Goal: Task Accomplishment & Management: Manage account settings

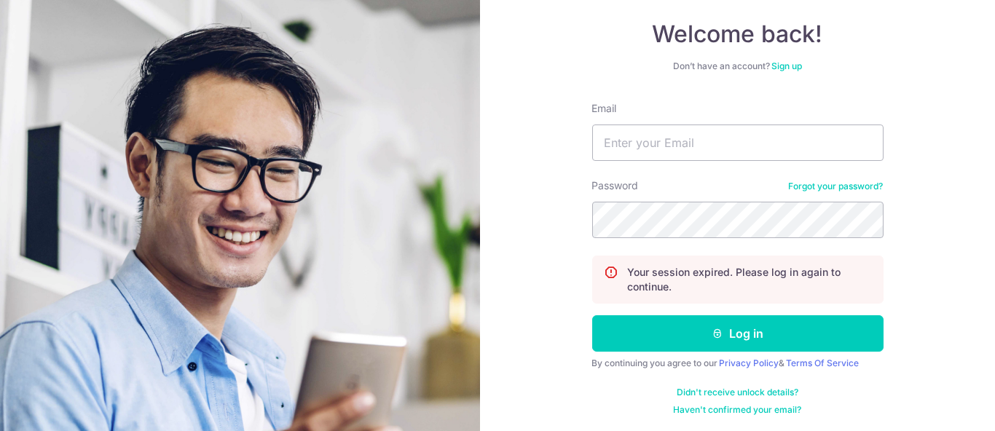
scroll to position [133, 0]
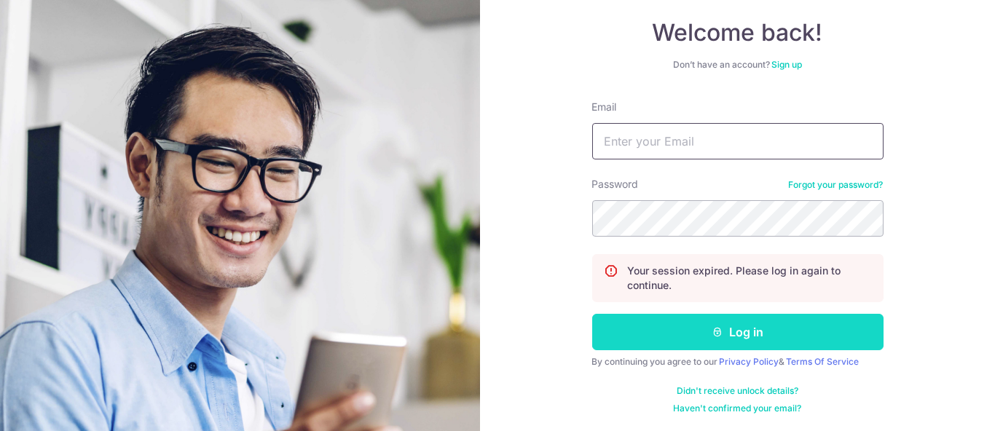
type input "[PERSON_NAME][EMAIL_ADDRESS][DOMAIN_NAME]"
click at [724, 345] on button "Log in" at bounding box center [737, 332] width 291 height 36
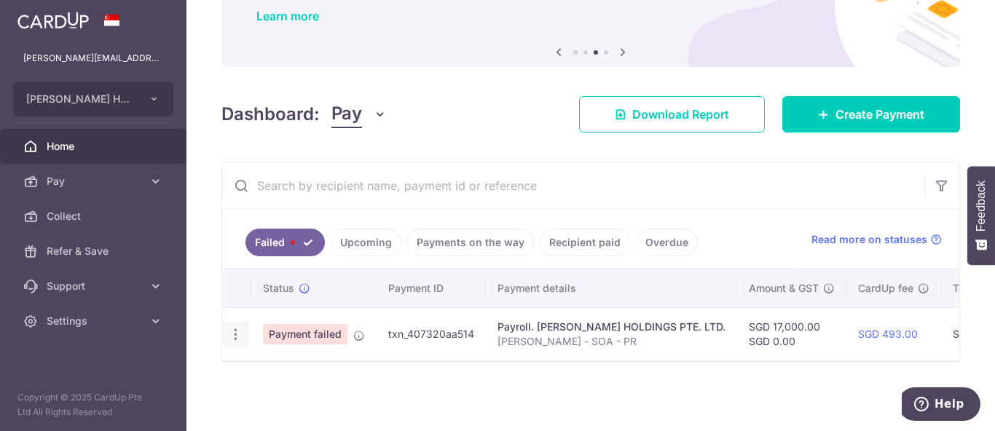
click at [235, 329] on icon "button" at bounding box center [235, 334] width 15 height 15
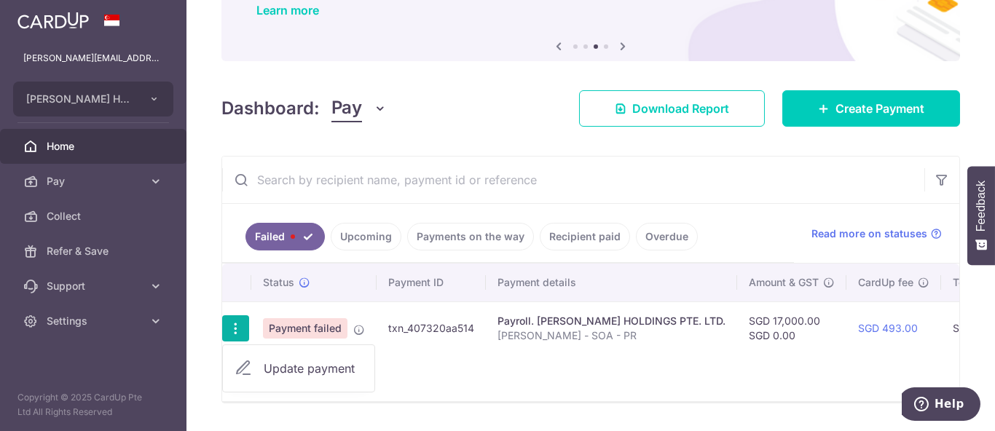
click at [244, 360] on icon at bounding box center [243, 368] width 17 height 17
radio input "true"
type input "17,000.00"
type input "[PERSON_NAME] - SOA - PR"
type input "Edith SOA PR"
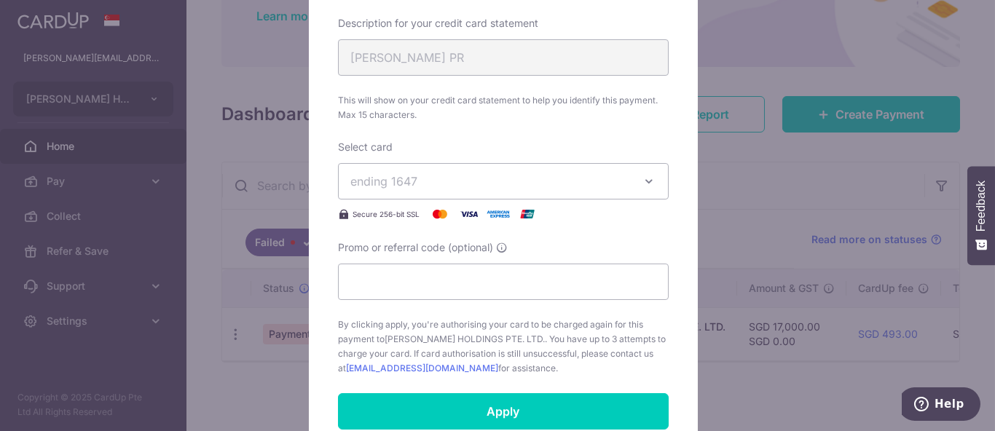
scroll to position [647, 0]
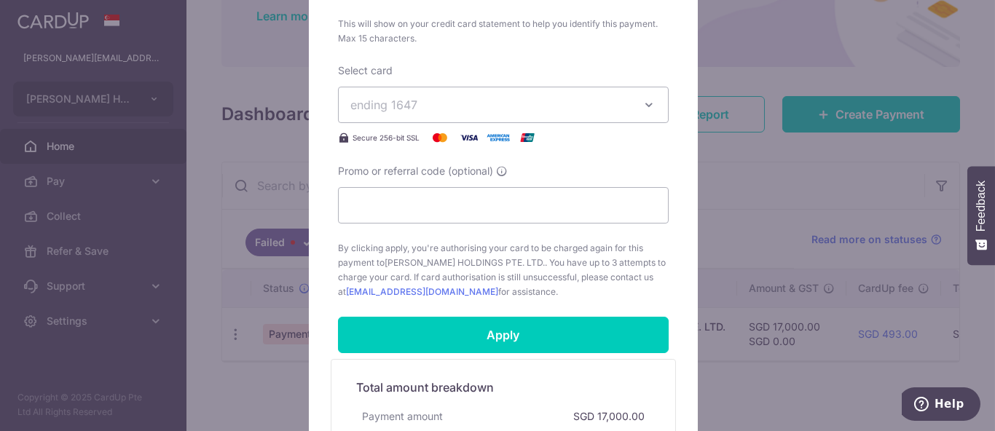
click at [576, 111] on button "ending 1647" at bounding box center [503, 105] width 331 height 36
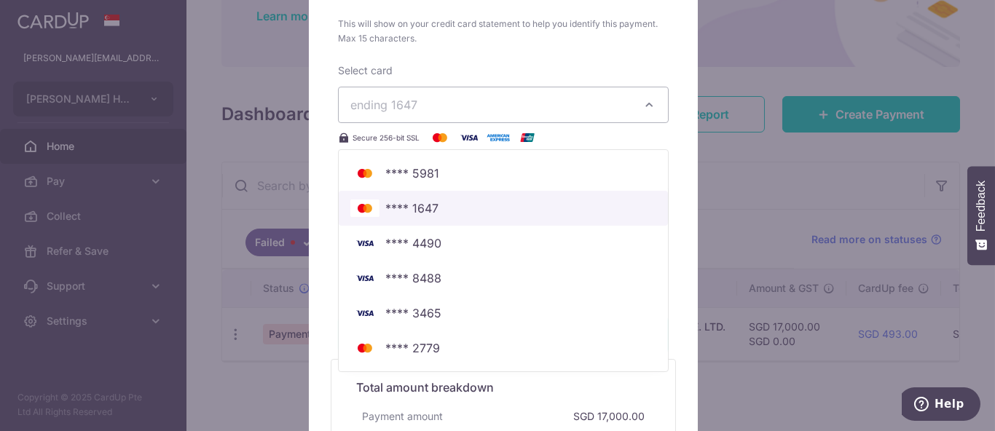
click at [457, 208] on span "**** 1647" at bounding box center [503, 208] width 306 height 17
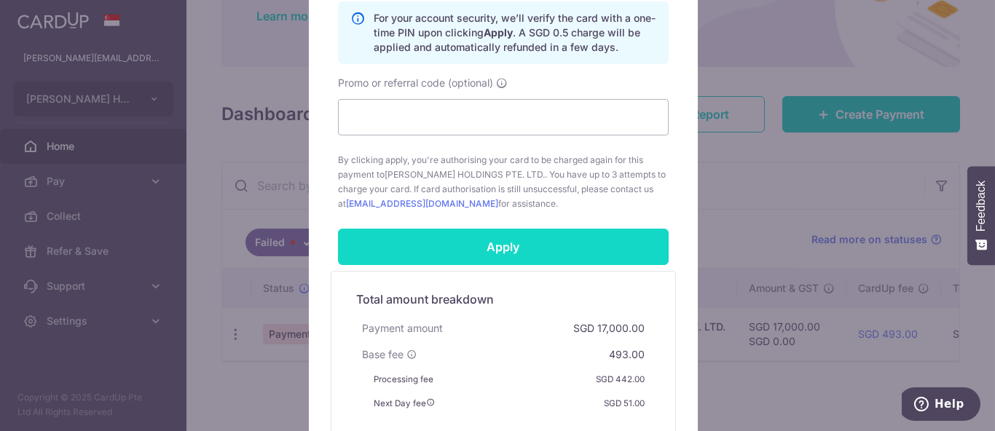
scroll to position [971, 0]
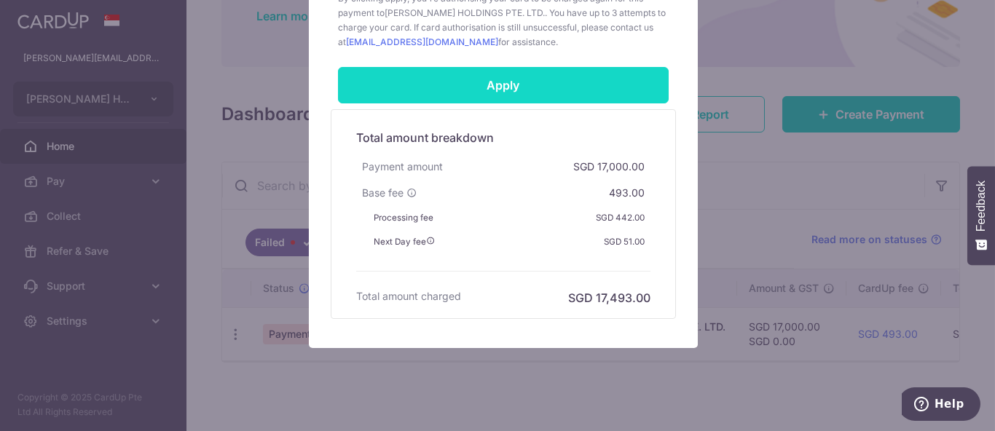
click at [542, 76] on input "Apply" at bounding box center [503, 85] width 331 height 36
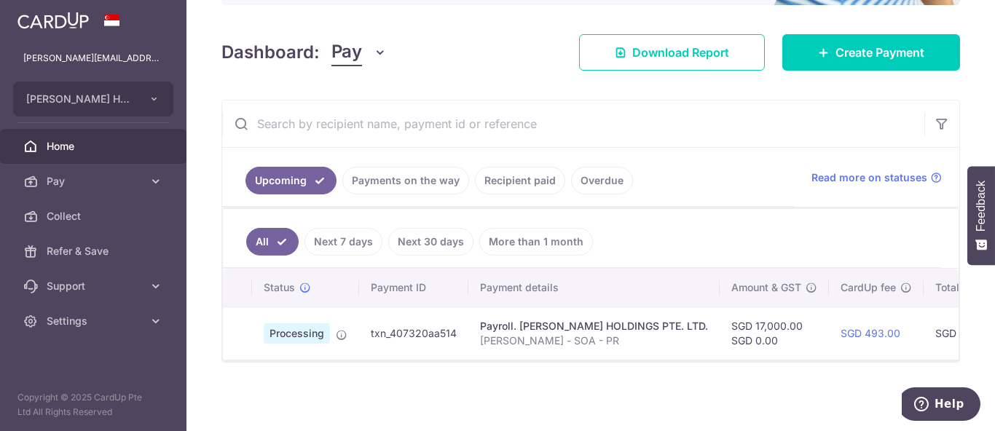
click at [418, 182] on link "Payments on the way" at bounding box center [405, 181] width 127 height 28
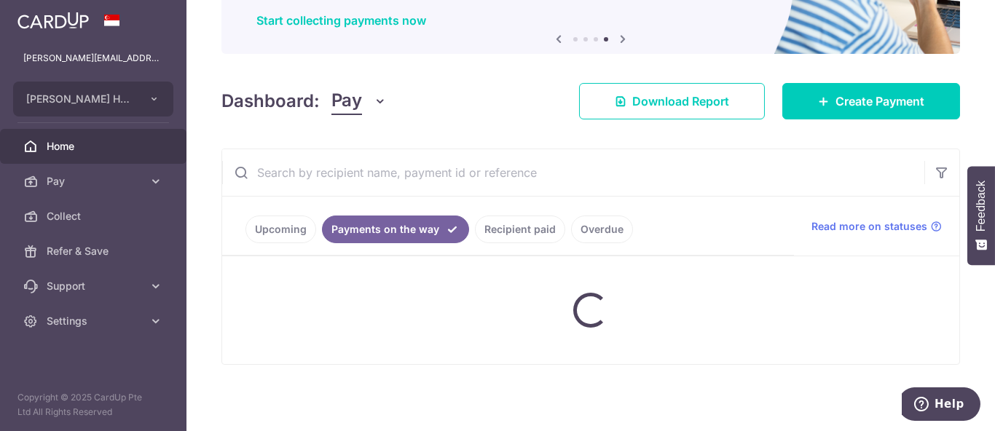
scroll to position [186, 0]
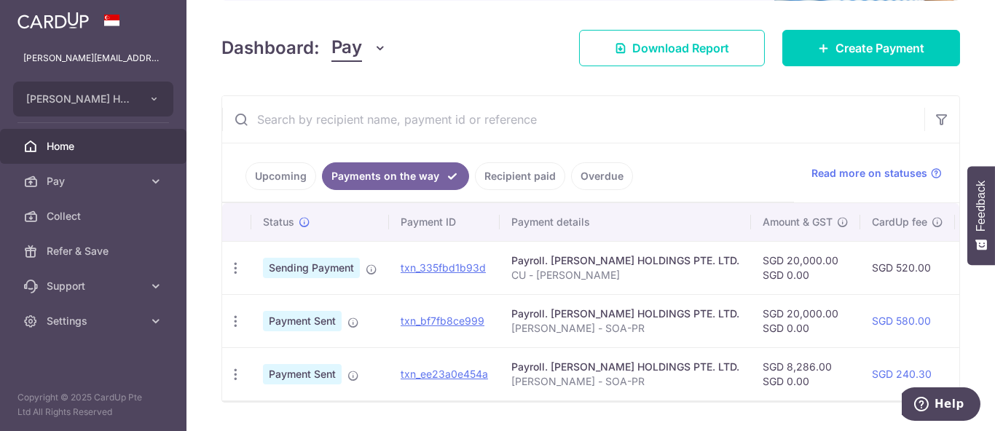
drag, startPoint x: 494, startPoint y: 397, endPoint x: 647, endPoint y: 387, distance: 153.3
click at [657, 380] on tr "PDF Receipt Payment Sent txn_ee23a0e454a Payroll. EDITH PATISSERIE HOLDINGS PTE…" at bounding box center [784, 374] width 1124 height 53
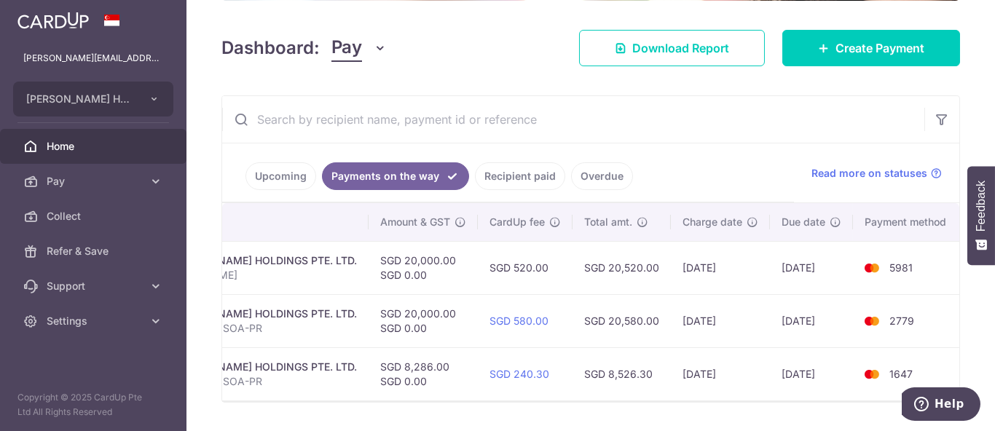
scroll to position [0, 382]
click at [506, 179] on link "Recipient paid" at bounding box center [520, 176] width 90 height 28
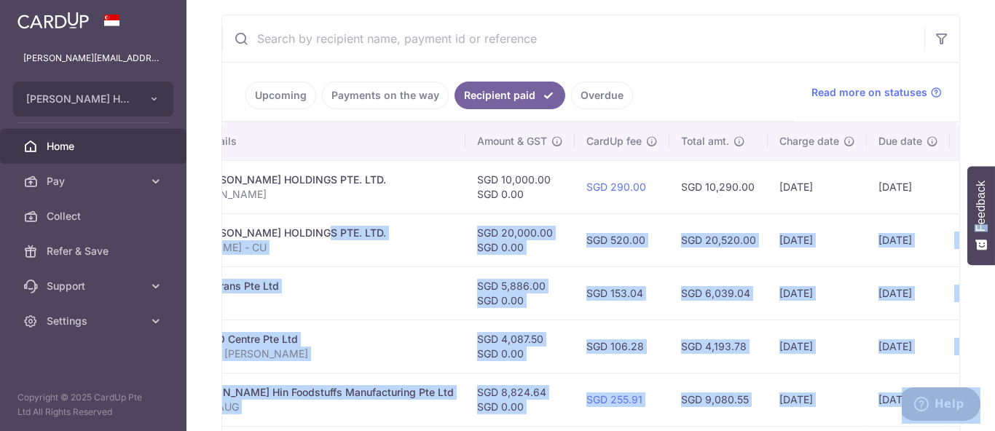
scroll to position [0, 380]
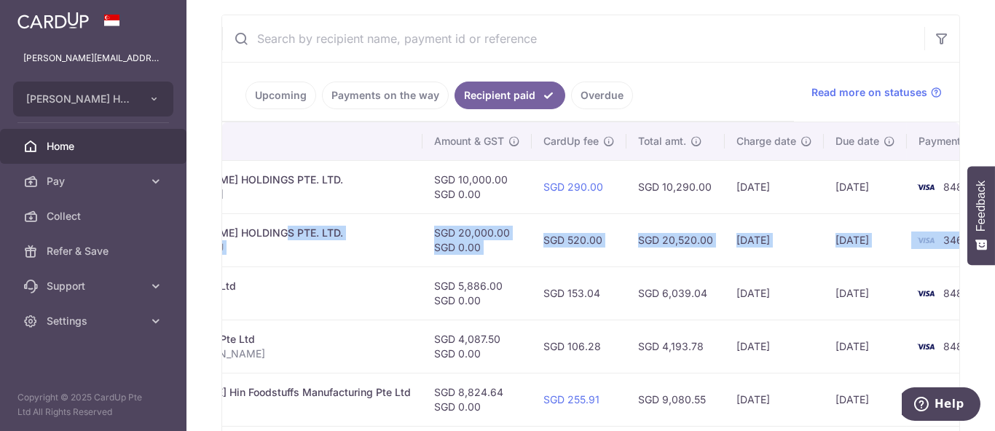
drag, startPoint x: 602, startPoint y: 231, endPoint x: 908, endPoint y: 237, distance: 306.0
click at [908, 237] on tr "PDF Receipt Payment Sent txn_6cfb686b46a Payroll. EDITH PATISSERIE HOLDINGS PTE…" at bounding box center [430, 239] width 1175 height 53
click at [925, 242] on td "3465" at bounding box center [962, 239] width 111 height 53
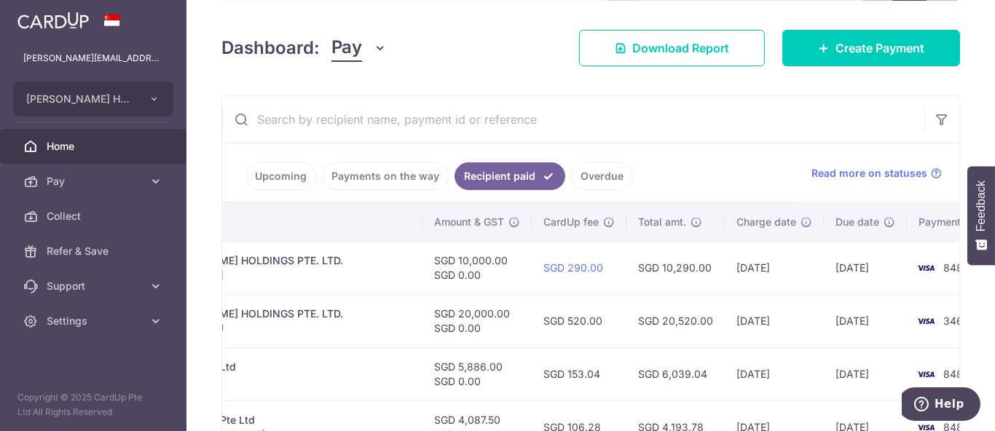
click at [401, 183] on link "Payments on the way" at bounding box center [385, 176] width 127 height 28
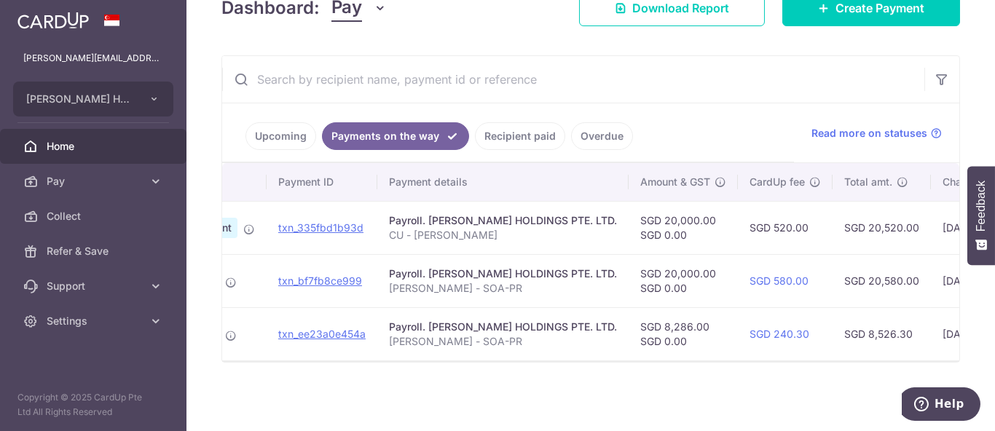
scroll to position [0, 0]
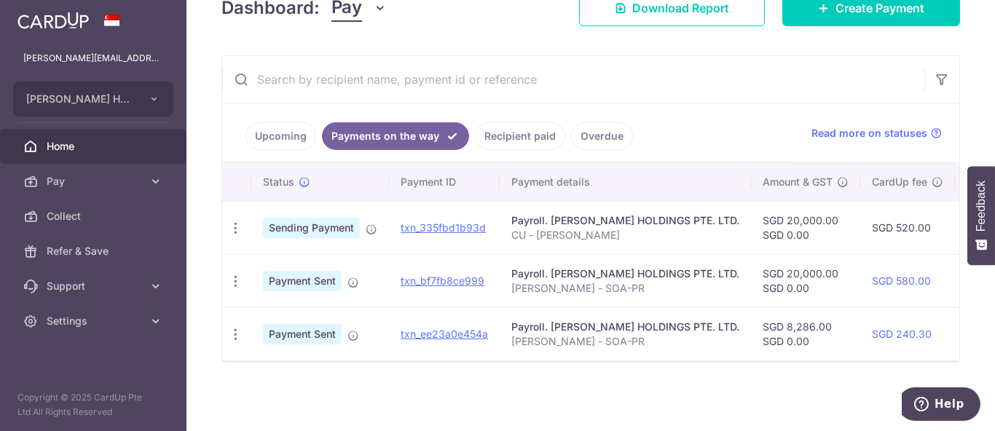
click at [261, 131] on link "Upcoming" at bounding box center [281, 136] width 71 height 28
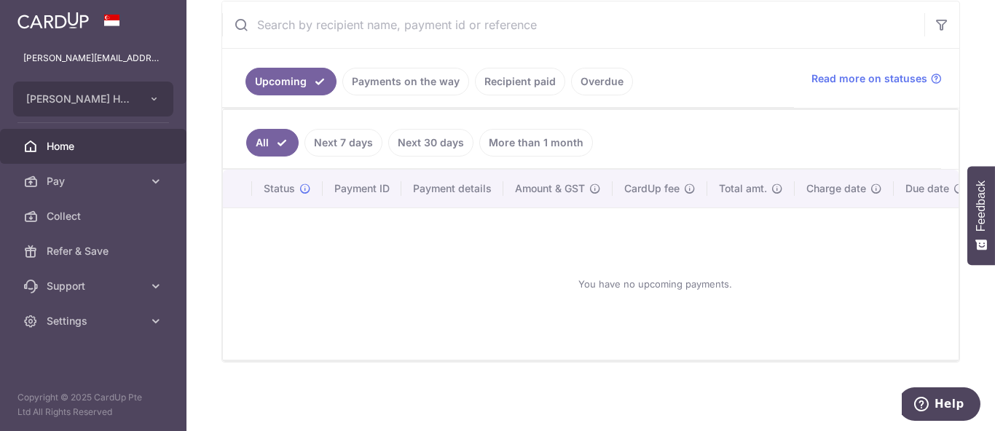
click at [342, 139] on link "Next 7 days" at bounding box center [344, 143] width 78 height 28
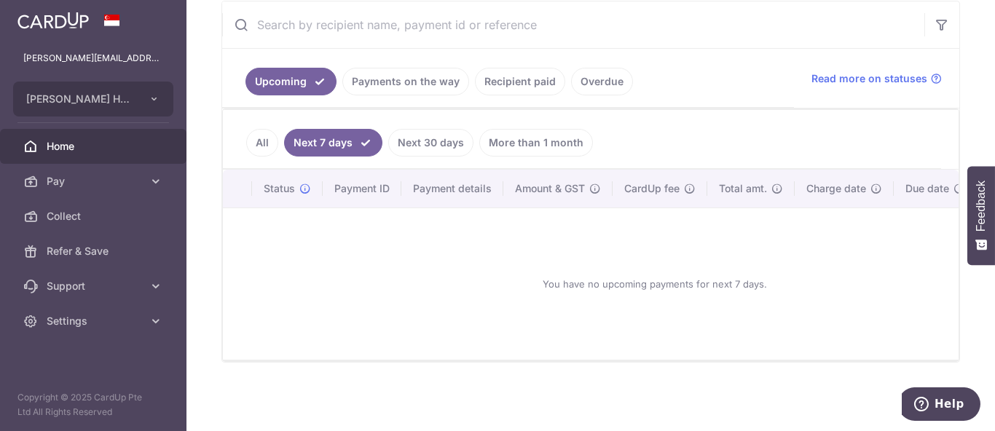
click at [407, 76] on link "Payments on the way" at bounding box center [405, 82] width 127 height 28
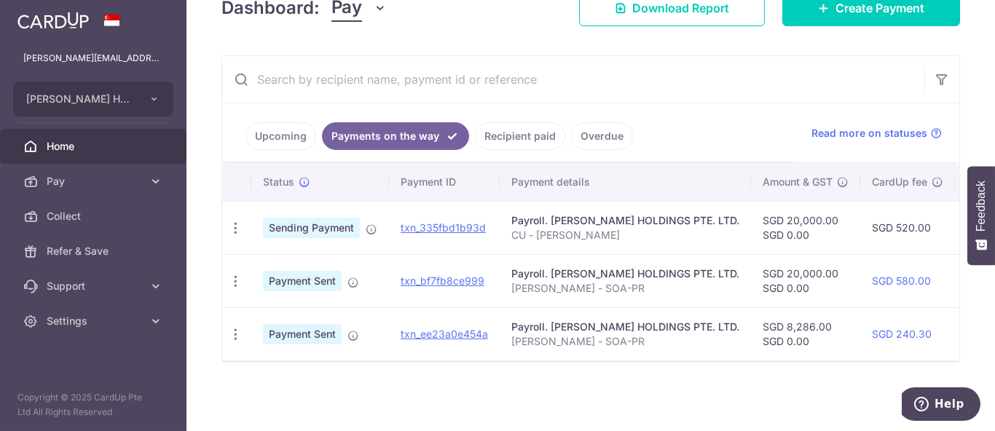
click at [254, 132] on link "Upcoming" at bounding box center [281, 136] width 71 height 28
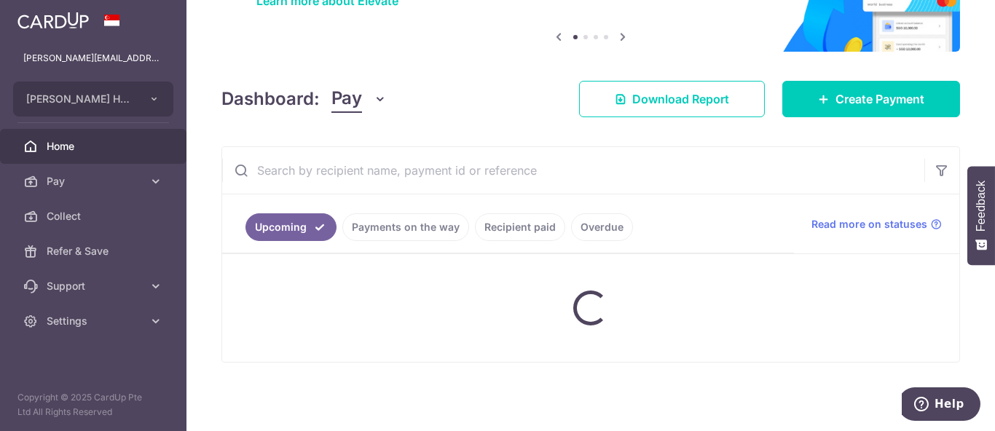
scroll to position [285, 0]
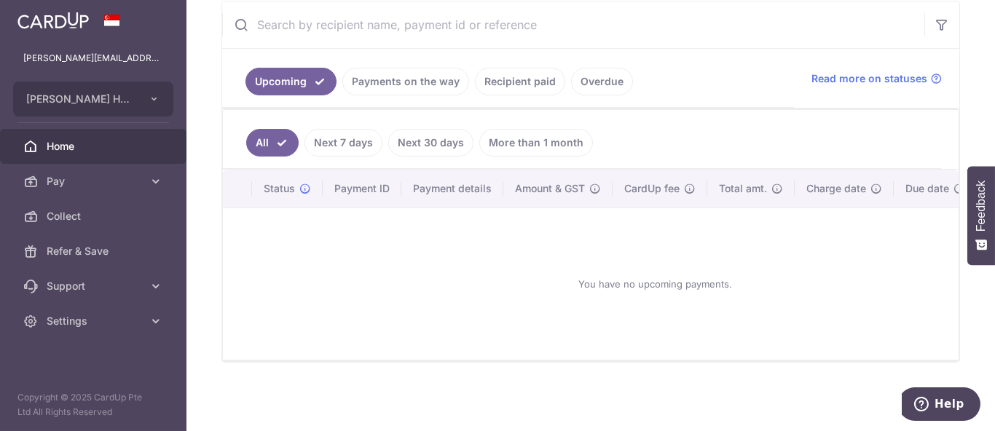
click at [370, 84] on link "Payments on the way" at bounding box center [405, 82] width 127 height 28
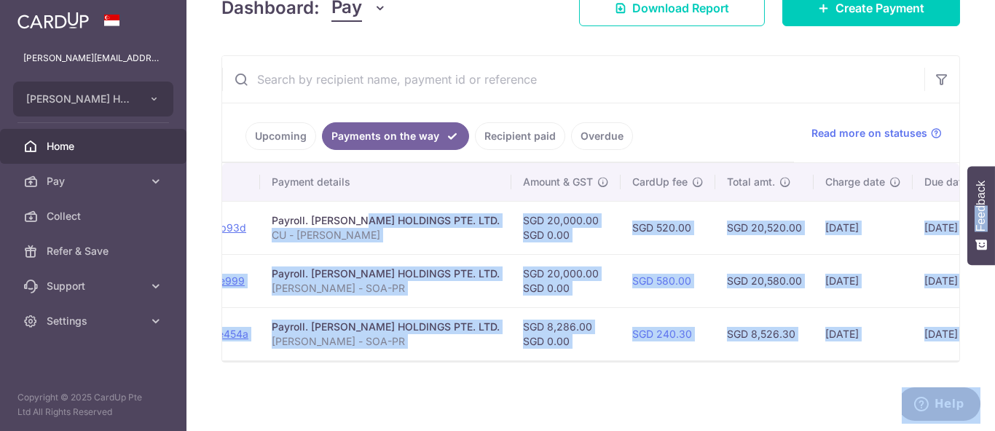
scroll to position [0, 394]
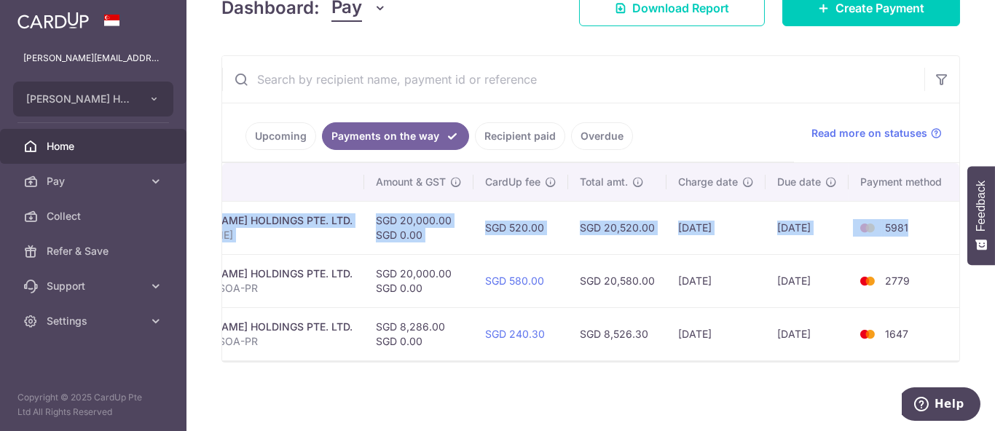
drag, startPoint x: 548, startPoint y: 216, endPoint x: 913, endPoint y: 241, distance: 365.8
click at [913, 241] on tr "PDF Receipt Sending Payment txn_335fbd1b93d Payroll. EDITH PATISSERIE HOLDINGS …" at bounding box center [397, 227] width 1124 height 53
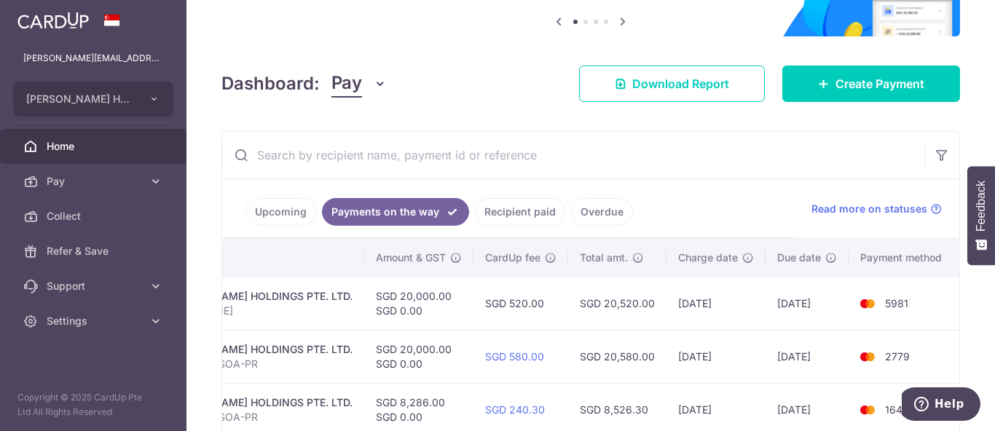
click at [487, 208] on link "Recipient paid" at bounding box center [520, 212] width 90 height 28
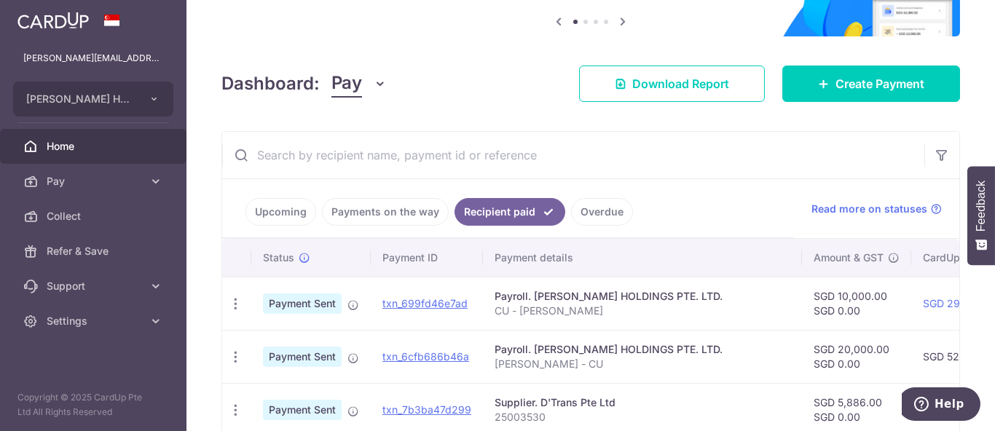
click at [299, 209] on link "Upcoming" at bounding box center [281, 212] width 71 height 28
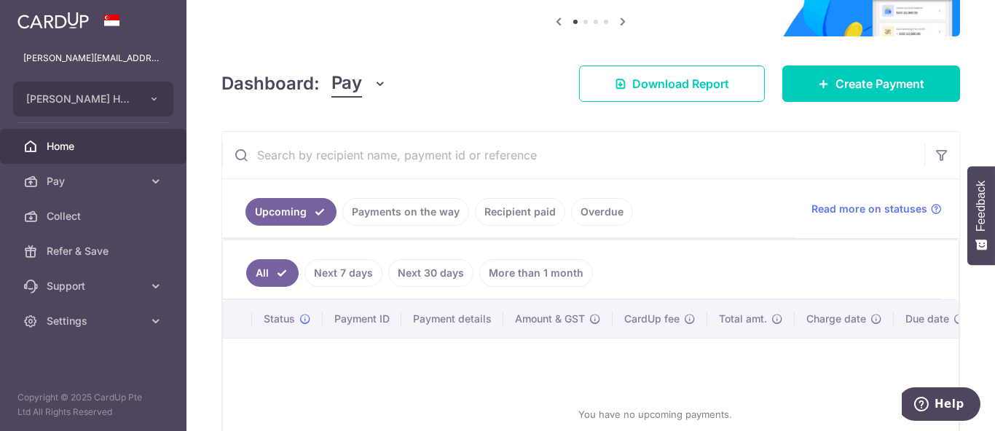
click at [334, 271] on link "Next 7 days" at bounding box center [344, 273] width 78 height 28
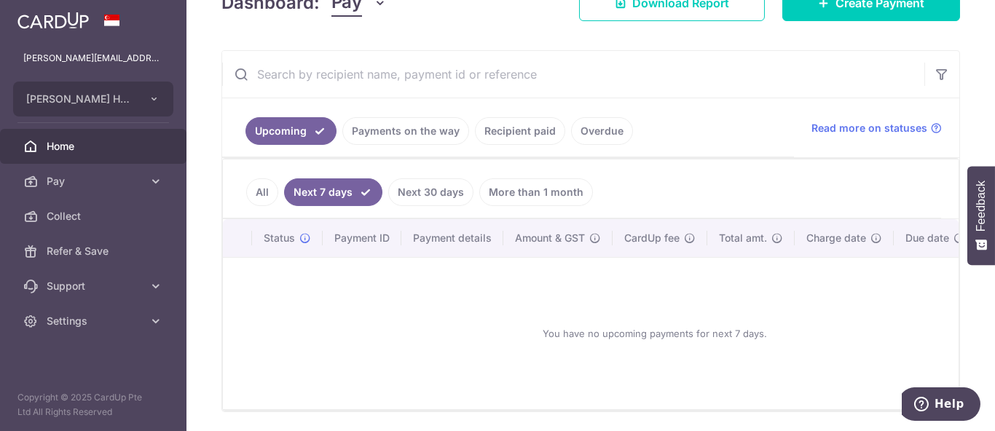
click at [498, 193] on link "More than 1 month" at bounding box center [536, 192] width 114 height 28
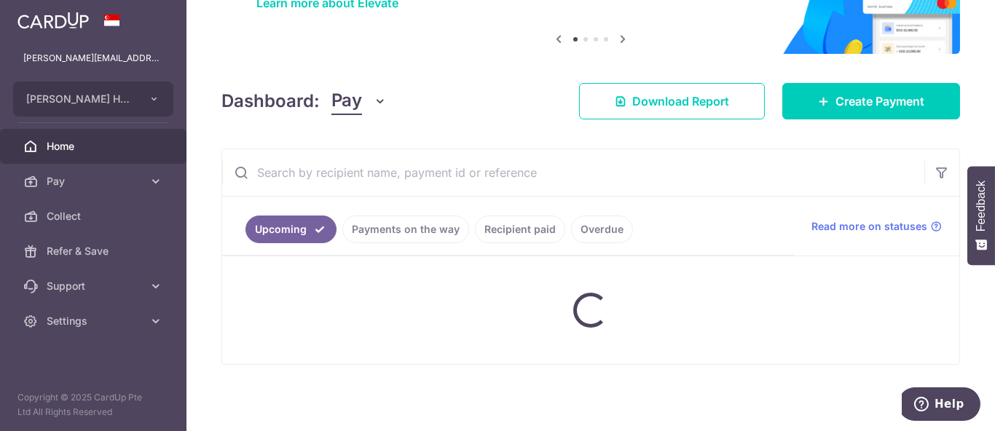
scroll to position [231, 0]
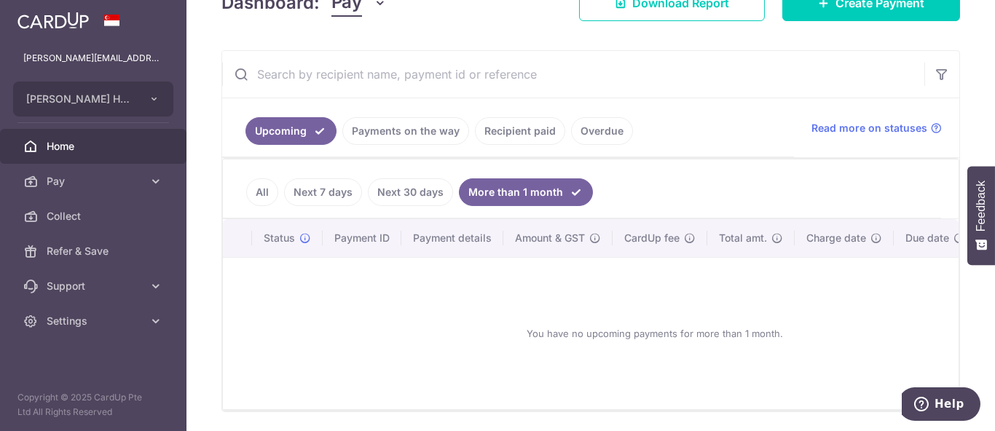
click at [105, 144] on span "Home" at bounding box center [95, 146] width 96 height 15
click at [103, 185] on span "Pay" at bounding box center [95, 181] width 96 height 15
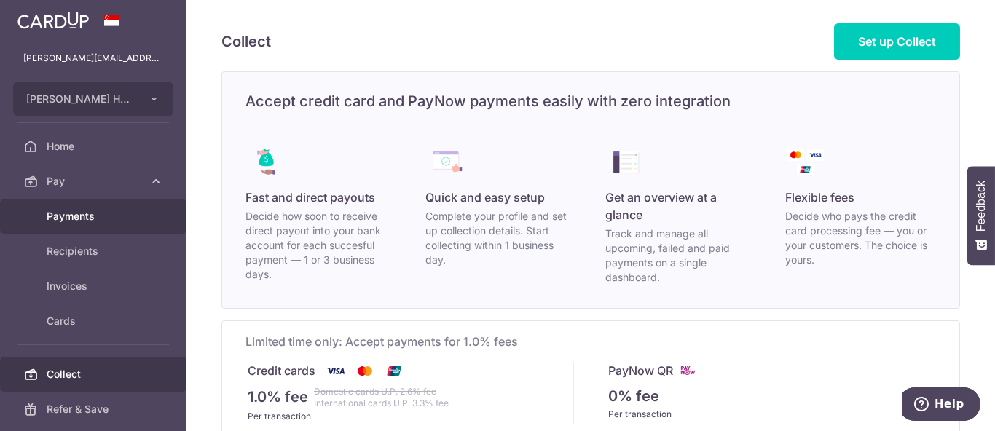
click at [106, 215] on span "Payments" at bounding box center [95, 216] width 96 height 15
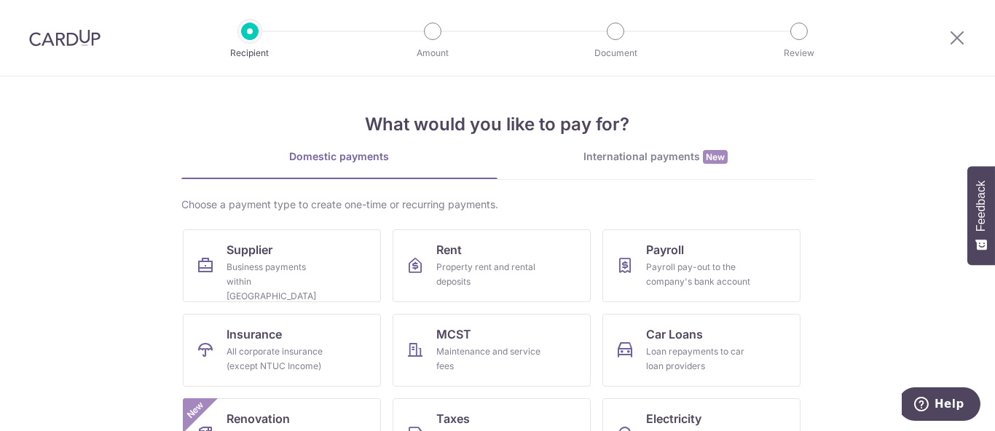
click at [944, 31] on div at bounding box center [957, 38] width 76 height 76
click at [948, 32] on div at bounding box center [957, 38] width 76 height 76
click at [955, 39] on icon at bounding box center [957, 37] width 17 height 18
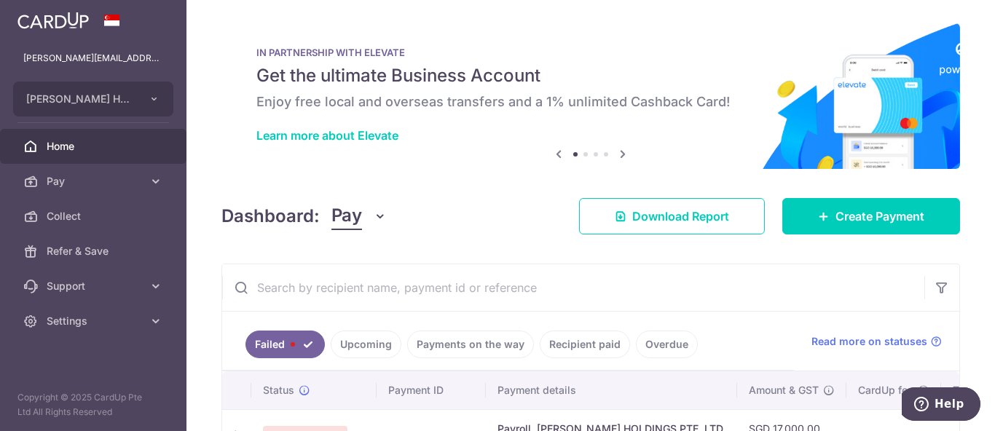
click at [86, 140] on span "Home" at bounding box center [95, 146] width 96 height 15
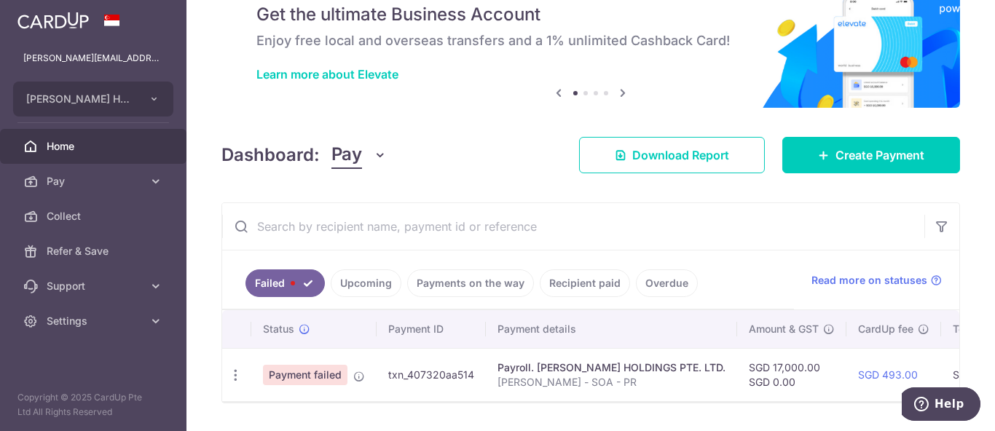
scroll to position [108, 0]
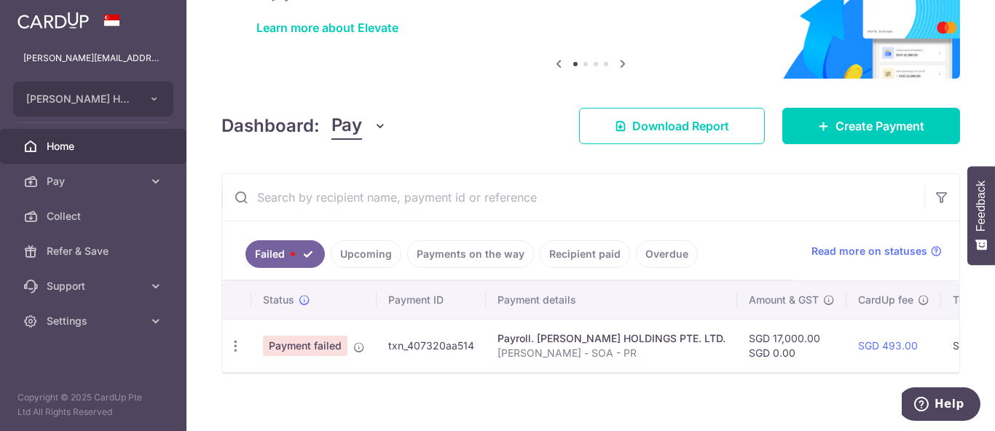
scroll to position [125, 0]
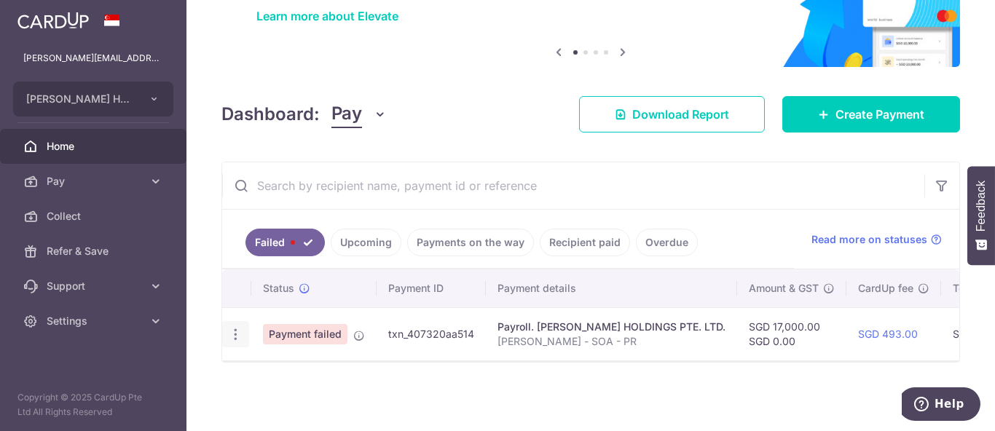
click at [232, 328] on icon "button" at bounding box center [235, 334] width 15 height 15
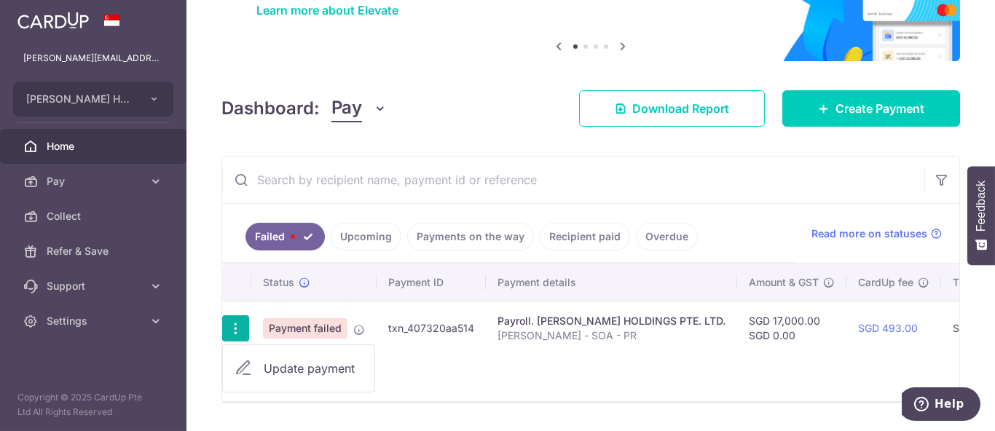
click at [276, 366] on span "Update payment" at bounding box center [313, 368] width 99 height 17
radio input "true"
type input "17,000.00"
type input "[PERSON_NAME] - SOA - PR"
type input "Edith SOA PR"
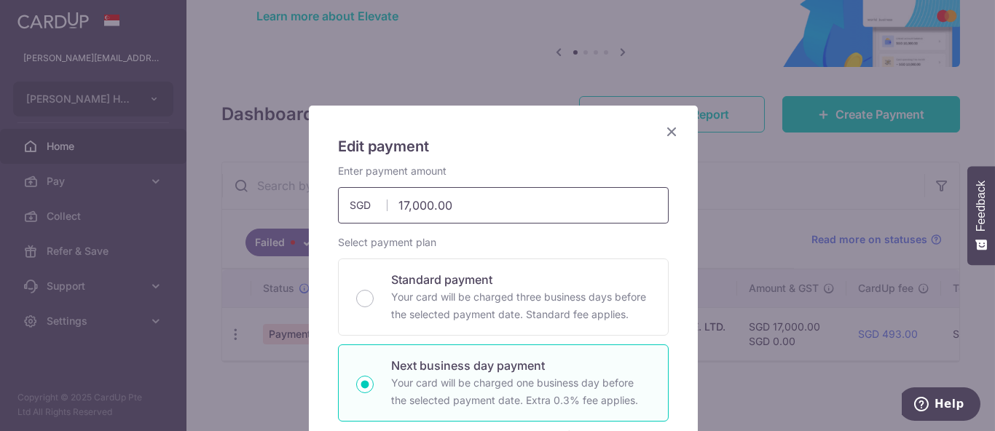
drag, startPoint x: 468, startPoint y: 212, endPoint x: 373, endPoint y: 206, distance: 94.9
click at [373, 206] on div "17,000.00 17000.00 SGD" at bounding box center [503, 205] width 331 height 36
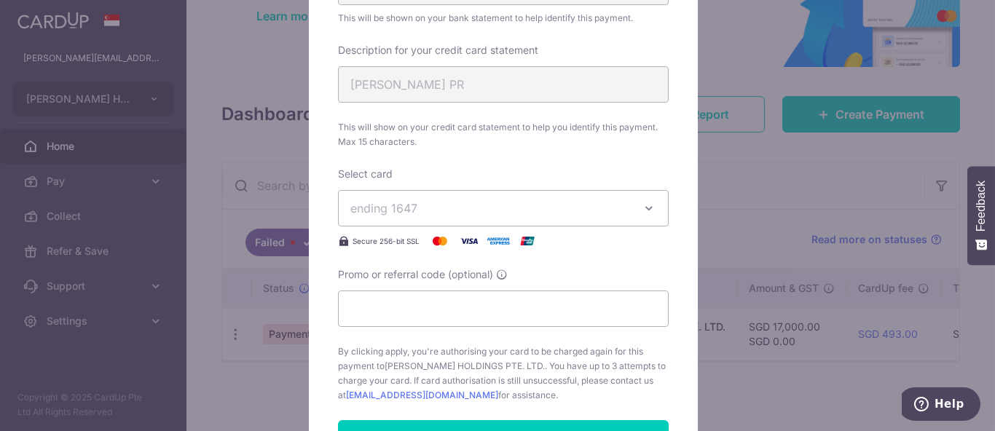
scroll to position [566, 0]
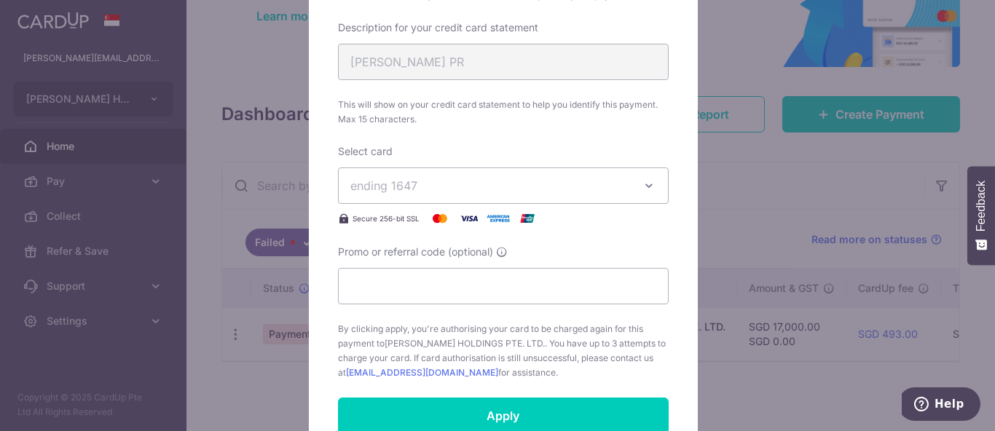
type input "15,000.00"
click at [546, 202] on div "Select card ending 1647 **** 5981 **** 1647 **** 4490 **** 8488 **** 3465 **** …" at bounding box center [503, 185] width 331 height 83
click at [550, 192] on button "ending 1647" at bounding box center [503, 186] width 331 height 36
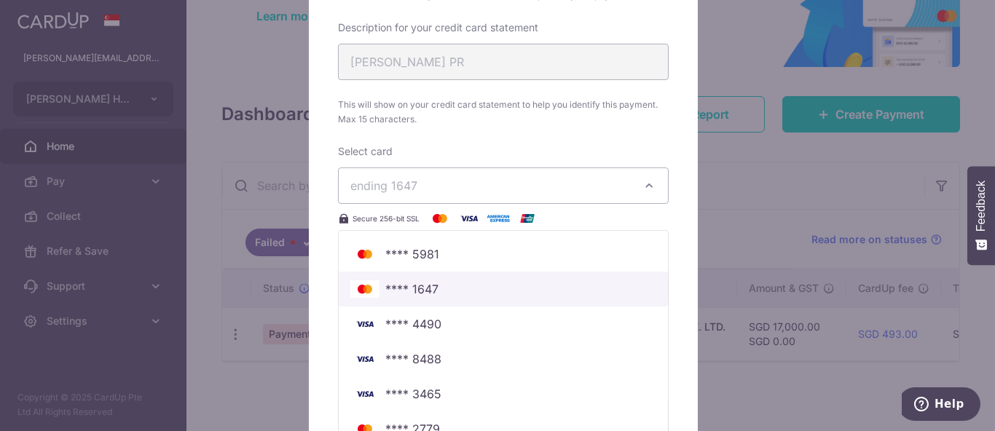
click at [463, 290] on span "**** 1647" at bounding box center [503, 288] width 306 height 17
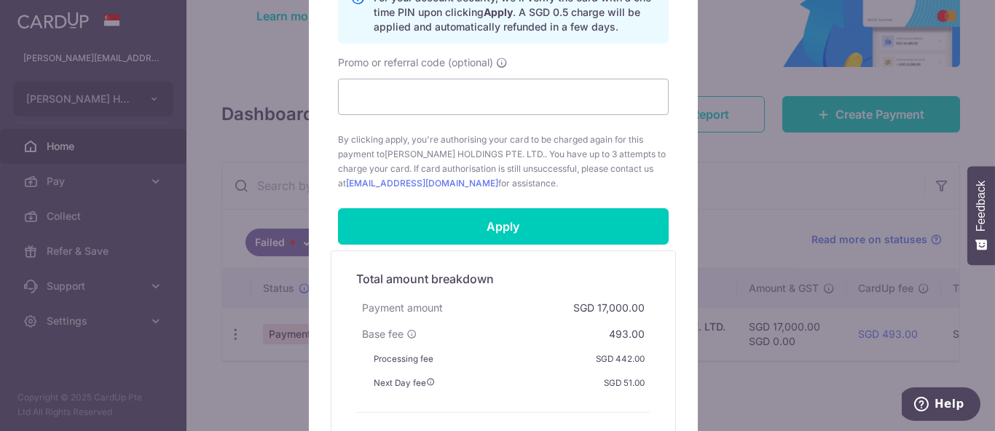
scroll to position [971, 0]
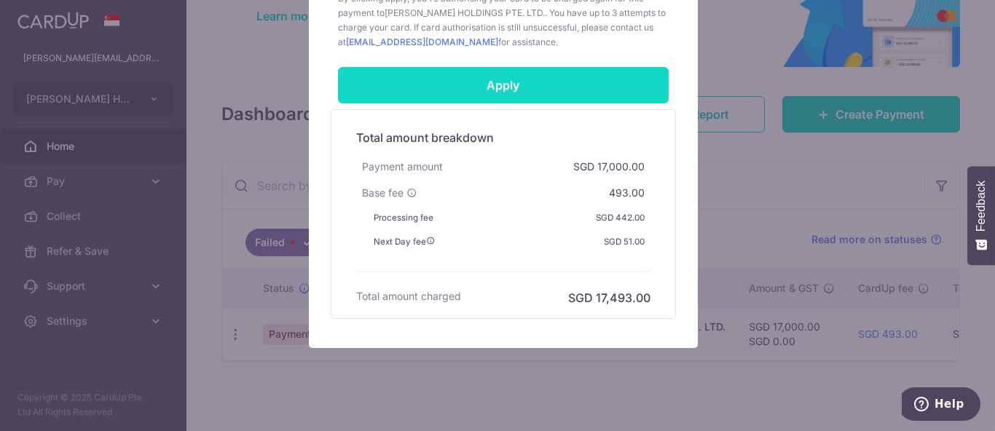
click at [567, 92] on input "Apply" at bounding box center [503, 85] width 331 height 36
